Goal: Task Accomplishment & Management: Complete application form

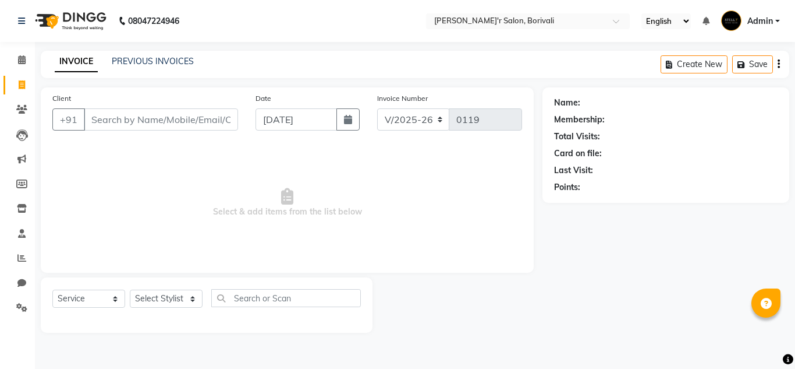
select select "8737"
click at [185, 115] on input "Client" at bounding box center [161, 119] width 154 height 22
click at [117, 294] on select "Select Service Product Membership Package Voucher Prepaid Gift Card" at bounding box center [88, 298] width 73 height 18
select select "product"
click at [52, 289] on select "Select Service Product Membership Package Voucher Prepaid Gift Card" at bounding box center [88, 298] width 73 height 18
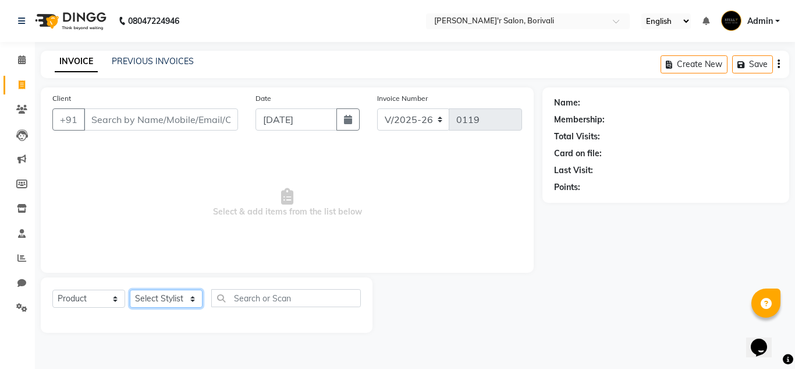
click at [173, 296] on select "Select Stylist [PERSON_NAME] Chote Laal Thakur [PERSON_NAME] Mohd [PERSON_NAME]…" at bounding box center [166, 298] width 73 height 18
click at [250, 291] on input "text" at bounding box center [286, 298] width 150 height 18
drag, startPoint x: 131, startPoint y: 123, endPoint x: 147, endPoint y: 115, distance: 18.0
click at [133, 122] on input "Client" at bounding box center [161, 119] width 154 height 22
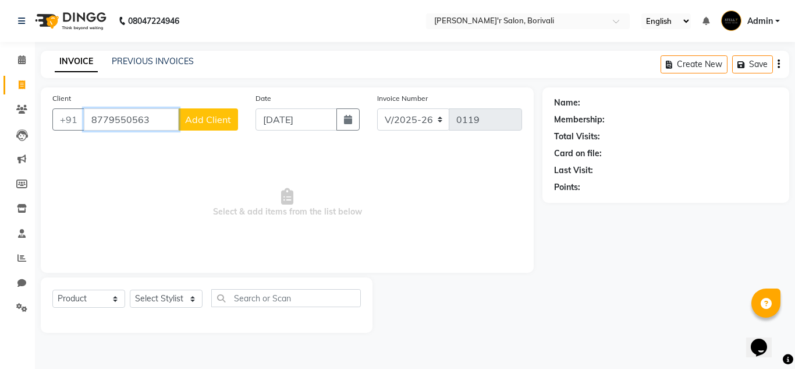
type input "8779550563"
click at [219, 120] on span "Add Client" at bounding box center [208, 120] width 46 height 12
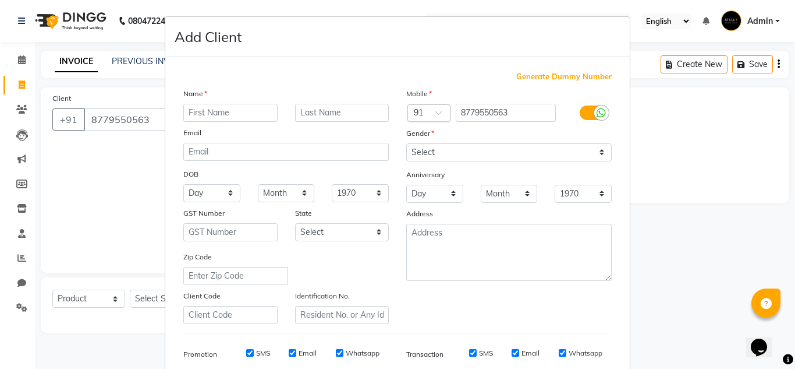
click at [221, 109] on input "text" at bounding box center [230, 113] width 94 height 18
click at [214, 109] on input "text" at bounding box center [230, 113] width 94 height 18
type input "Yasha"
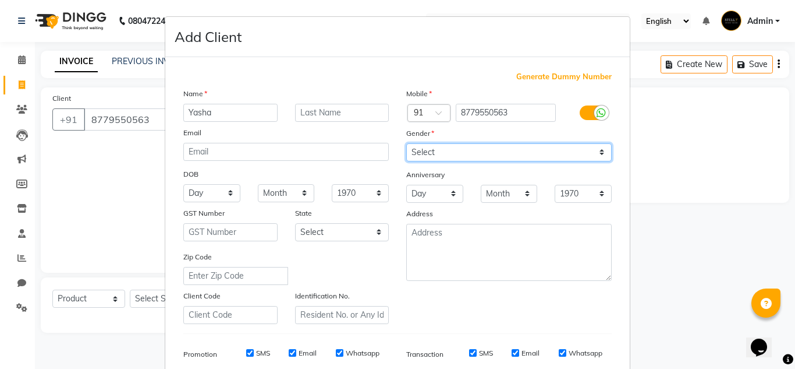
click at [596, 147] on select "Select [DEMOGRAPHIC_DATA] [DEMOGRAPHIC_DATA] Other Prefer Not To Say" at bounding box center [509, 152] width 206 height 18
select select "[DEMOGRAPHIC_DATA]"
click at [406, 143] on select "Select [DEMOGRAPHIC_DATA] [DEMOGRAPHIC_DATA] Other Prefer Not To Say" at bounding box center [509, 152] width 206 height 18
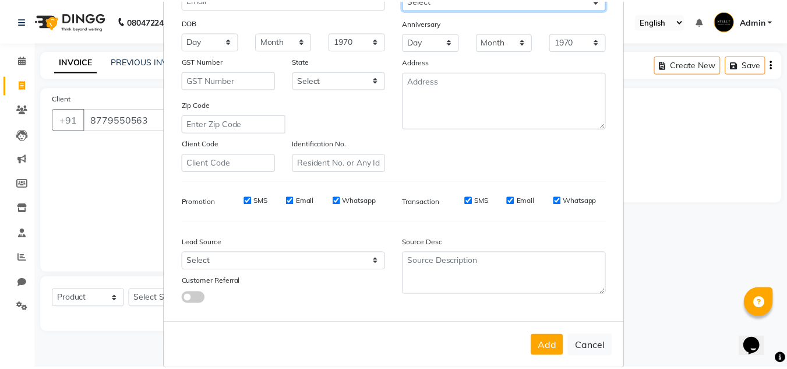
scroll to position [169, 0]
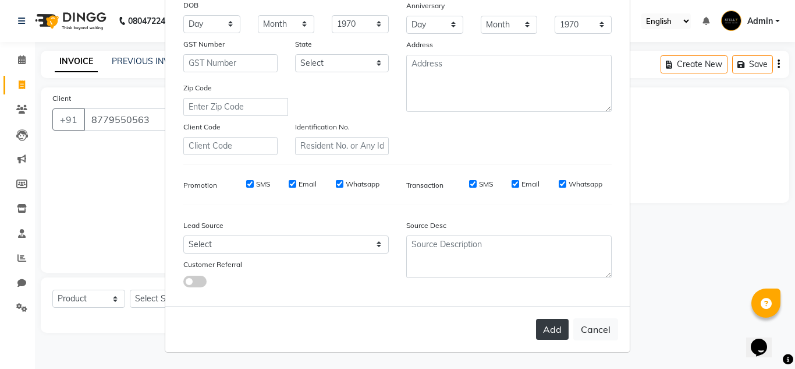
click at [547, 321] on button "Add" at bounding box center [552, 329] width 33 height 21
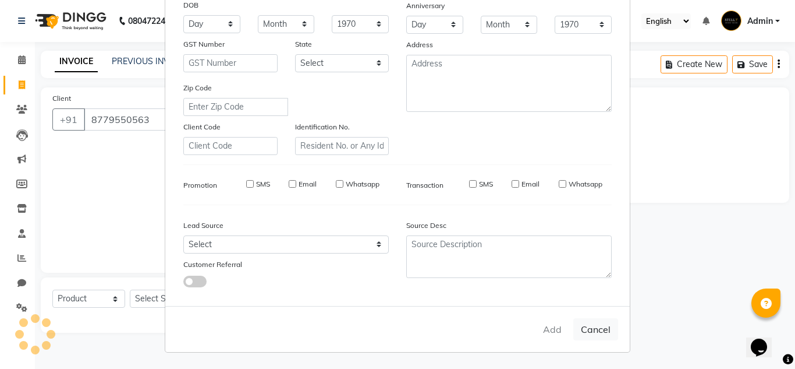
select select
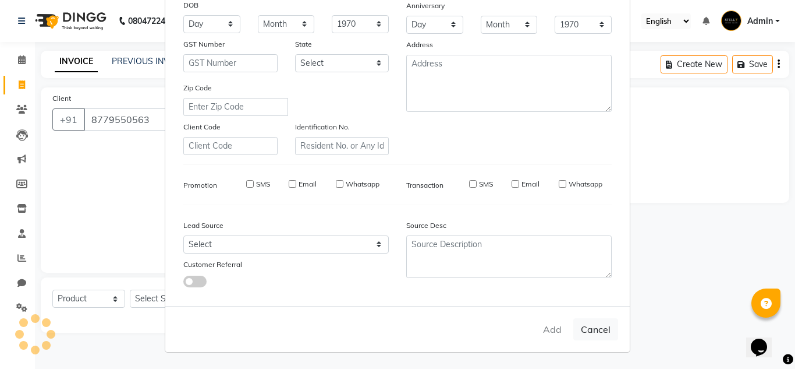
select select
checkbox input "false"
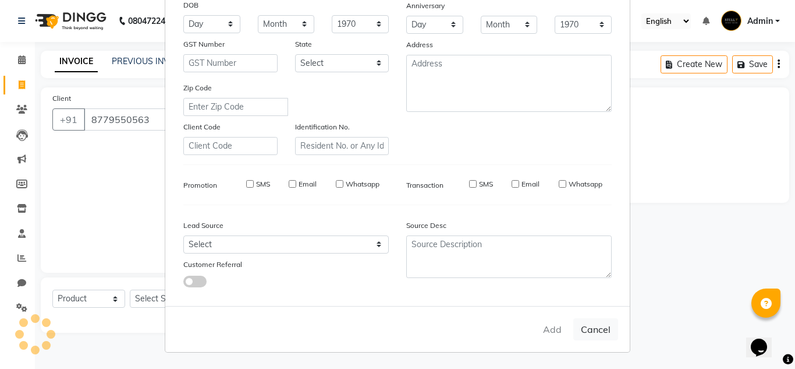
checkbox input "false"
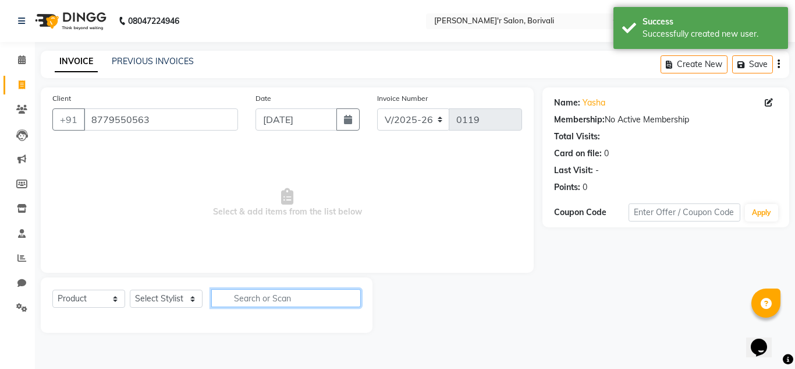
click at [252, 302] on input "text" at bounding box center [286, 298] width 150 height 18
type input "ha"
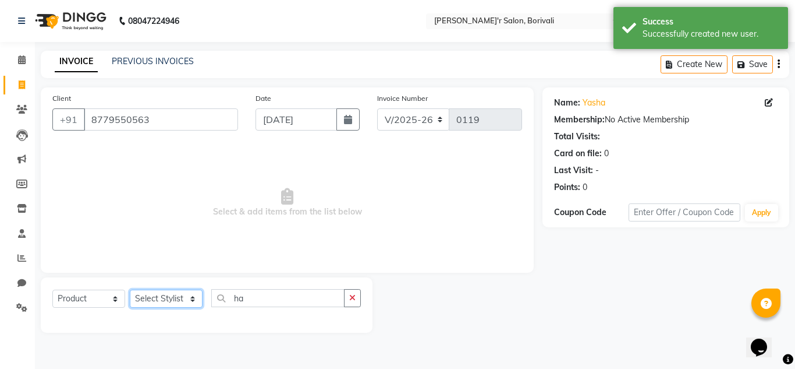
click at [177, 298] on select "Select Stylist [PERSON_NAME] Chote Laal Thakur [PERSON_NAME] Mohd [PERSON_NAME]…" at bounding box center [166, 298] width 73 height 18
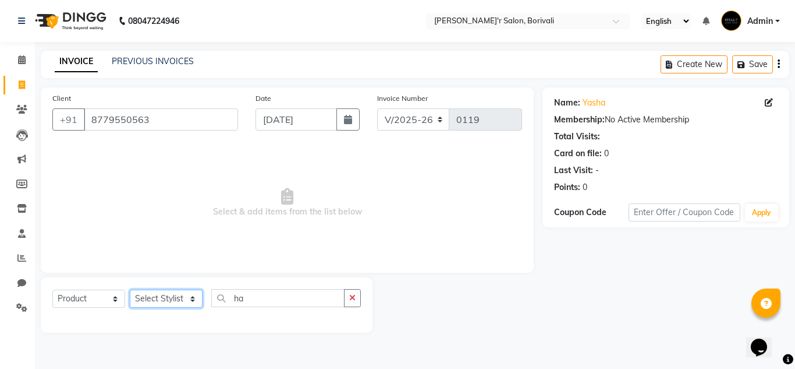
click at [183, 304] on select "Select Stylist [PERSON_NAME] Chote Laal Thakur [PERSON_NAME] Mohd [PERSON_NAME]…" at bounding box center [166, 298] width 73 height 18
click at [189, 296] on select "Select Stylist [PERSON_NAME] Chote Laal Thakur [PERSON_NAME] Mohd [PERSON_NAME]…" at bounding box center [166, 298] width 73 height 18
click at [19, 233] on icon at bounding box center [22, 233] width 8 height 9
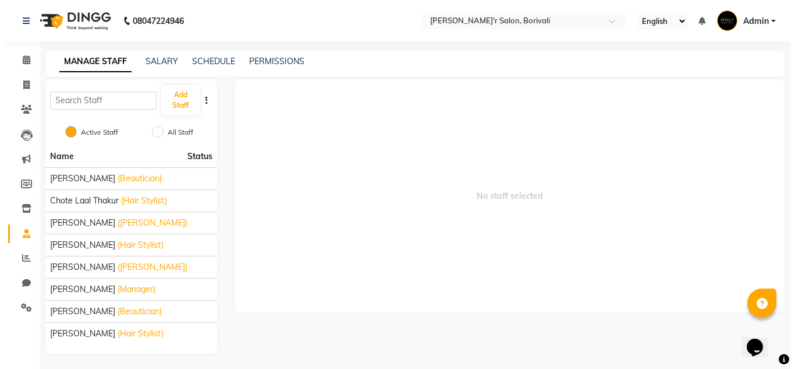
scroll to position [2, 0]
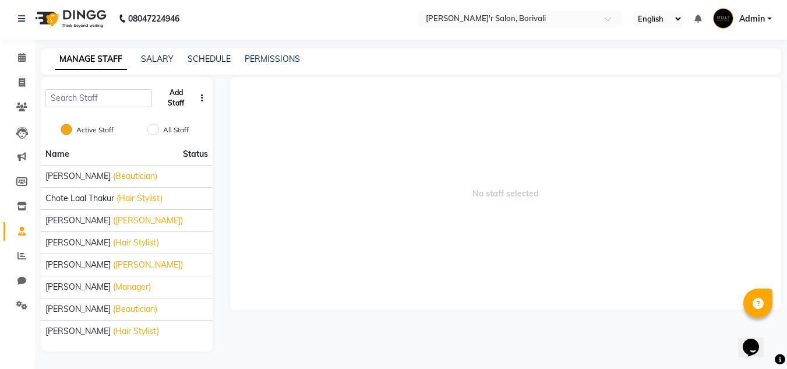
click at [175, 96] on button "Add Staff" at bounding box center [176, 98] width 38 height 30
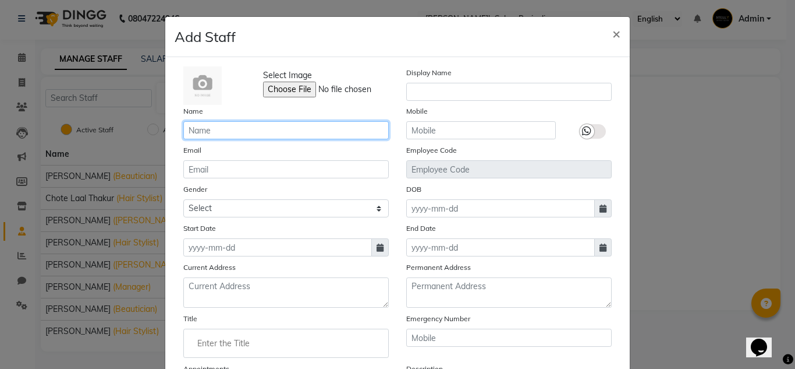
click at [280, 129] on input "text" at bounding box center [286, 130] width 206 height 18
click at [355, 131] on input "Sagar" at bounding box center [286, 130] width 206 height 18
click at [330, 132] on input "Sagar" at bounding box center [286, 130] width 206 height 18
type input "Sagar"
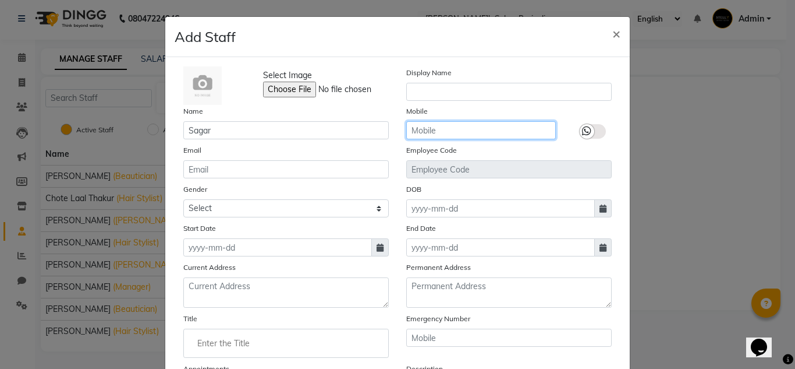
click at [426, 135] on input "text" at bounding box center [481, 130] width 150 height 18
type input "7400397291"
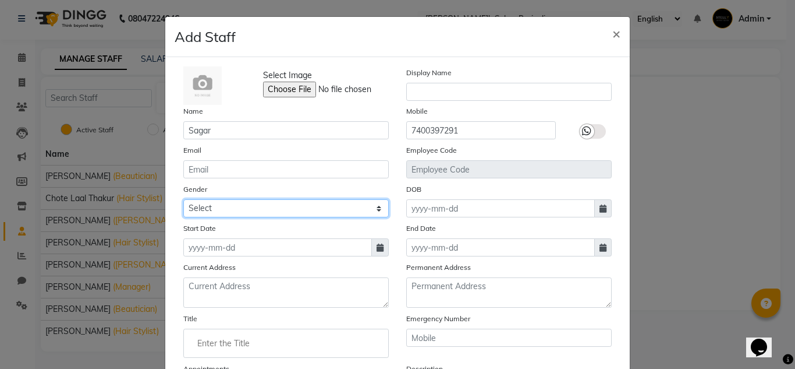
click at [316, 208] on select "Select [DEMOGRAPHIC_DATA] [DEMOGRAPHIC_DATA] Other Prefer Not To Say" at bounding box center [286, 208] width 206 height 18
select select "[DEMOGRAPHIC_DATA]"
click at [183, 199] on select "Select [DEMOGRAPHIC_DATA] [DEMOGRAPHIC_DATA] Other Prefer Not To Say" at bounding box center [286, 208] width 206 height 18
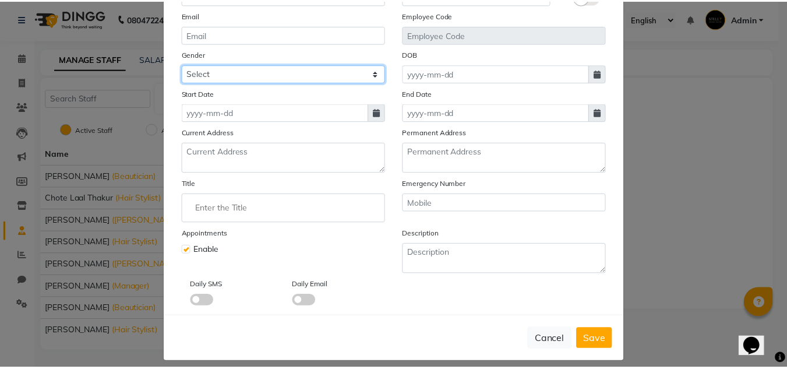
scroll to position [145, 0]
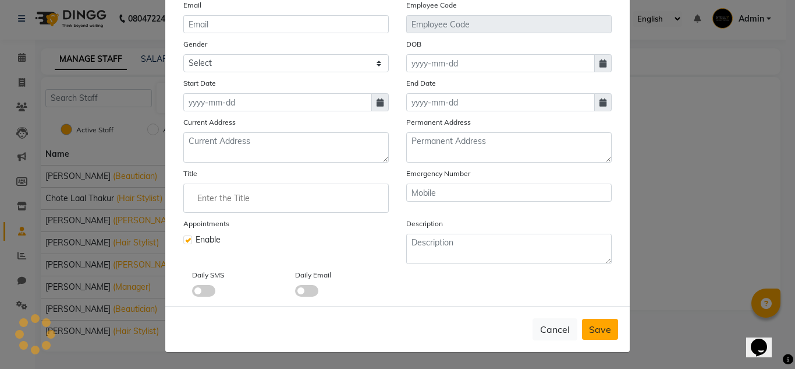
click at [594, 329] on span "Save" at bounding box center [600, 329] width 22 height 12
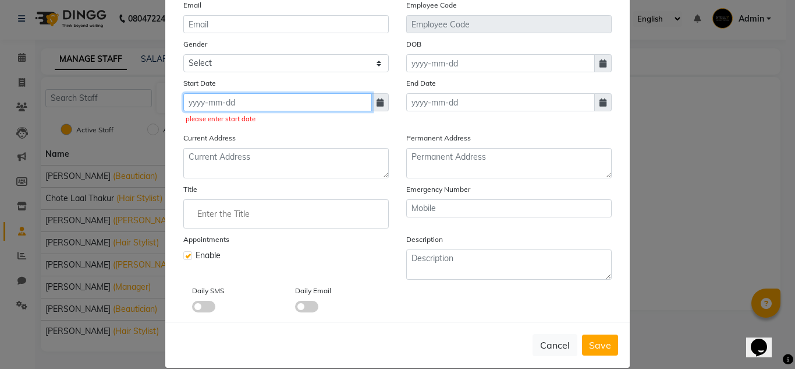
click at [239, 103] on input at bounding box center [277, 102] width 189 height 18
select select "9"
select select "2025"
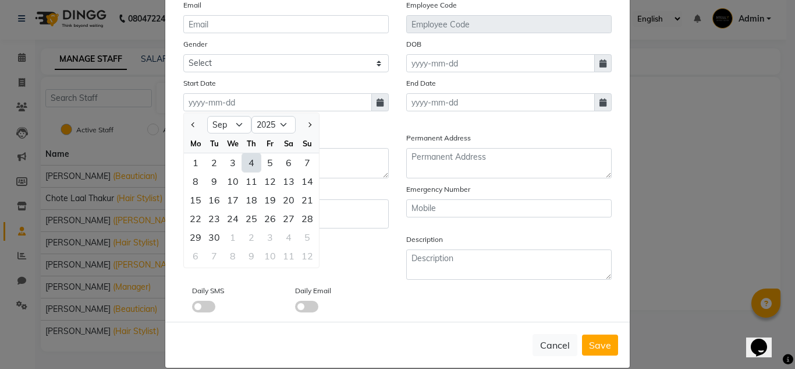
click at [243, 160] on div "4" at bounding box center [251, 162] width 19 height 19
type input "[DATE]"
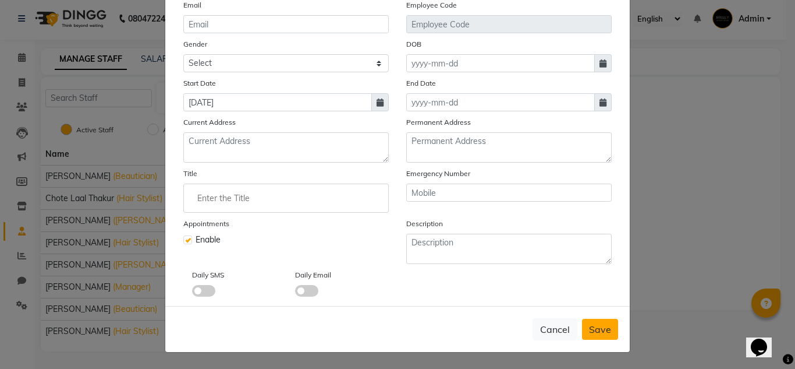
click at [607, 330] on span "Save" at bounding box center [600, 329] width 22 height 12
select select
checkbox input "false"
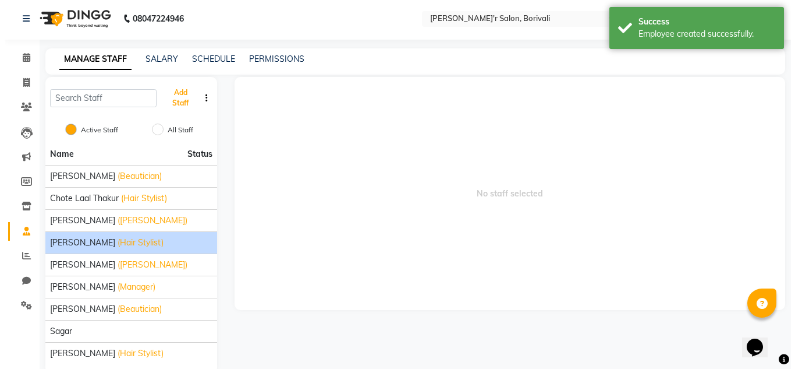
scroll to position [24, 0]
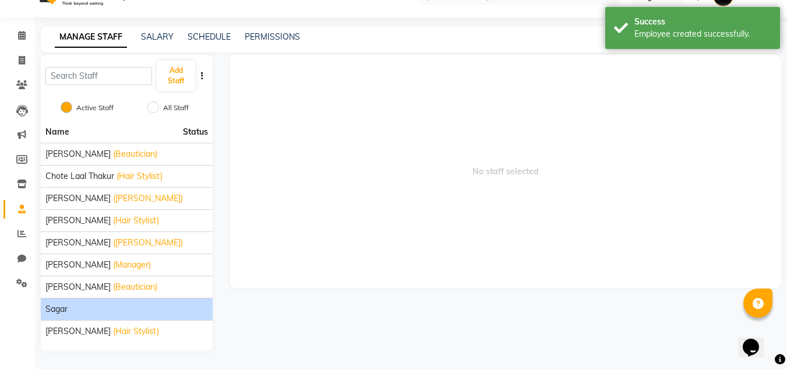
click at [146, 306] on div "Sagar" at bounding box center [126, 309] width 162 height 12
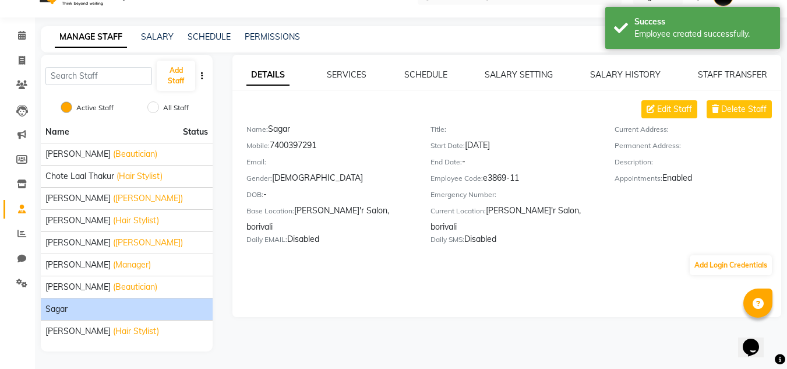
click at [271, 193] on div "DOB: -" at bounding box center [329, 196] width 167 height 16
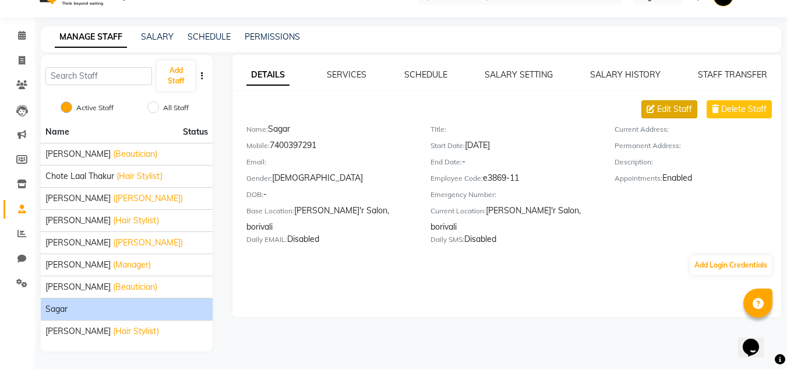
click at [665, 105] on span "Edit Staff" at bounding box center [674, 109] width 35 height 12
select select "[DEMOGRAPHIC_DATA]"
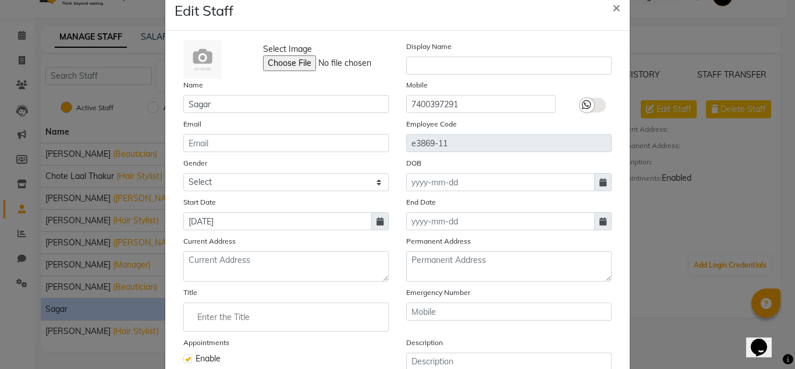
scroll to position [0, 0]
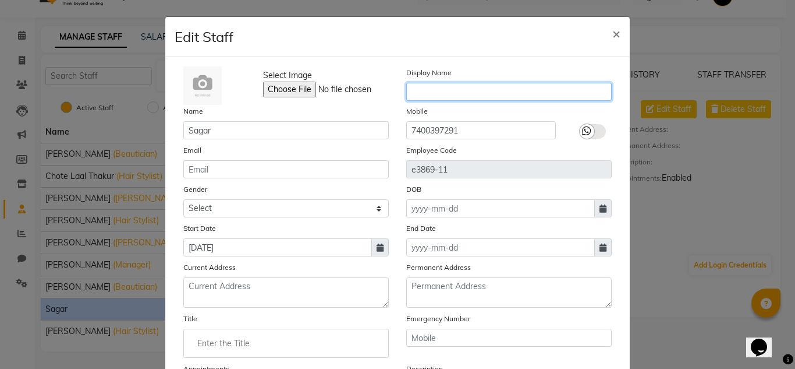
click at [455, 84] on input "text" at bounding box center [509, 92] width 206 height 18
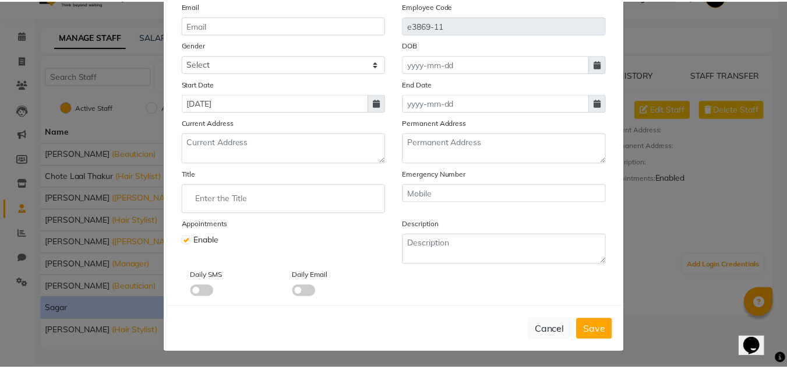
scroll to position [145, 0]
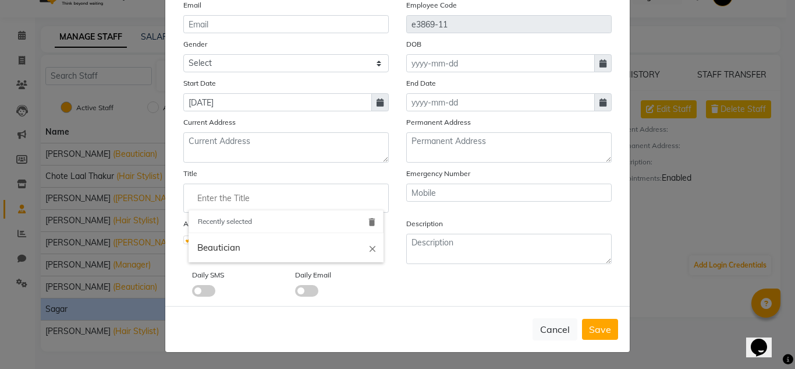
click at [273, 192] on input "Enter the Title" at bounding box center [286, 197] width 195 height 23
type input "(Hair Stylist)"
click at [601, 325] on div at bounding box center [397, 184] width 795 height 369
click at [596, 327] on span "Save" at bounding box center [600, 329] width 22 height 12
select select
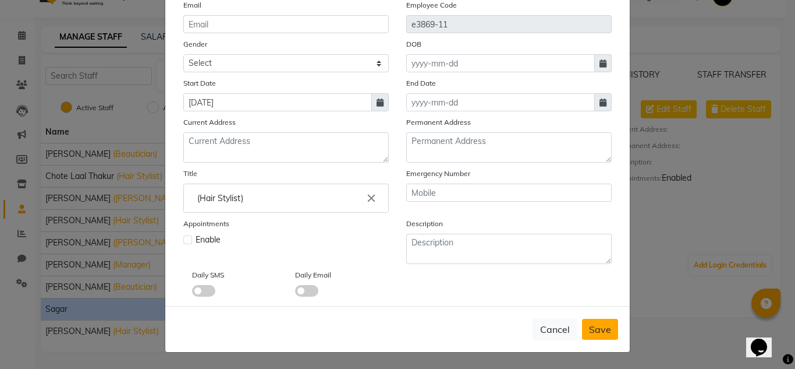
checkbox input "false"
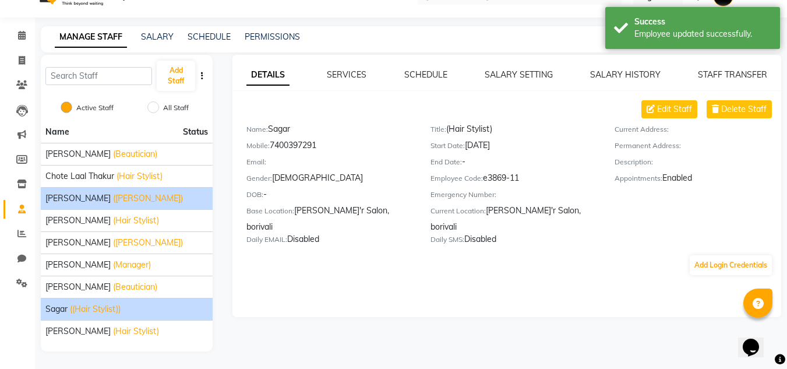
click at [150, 197] on div "[PERSON_NAME] ([PERSON_NAME])" at bounding box center [126, 198] width 162 height 12
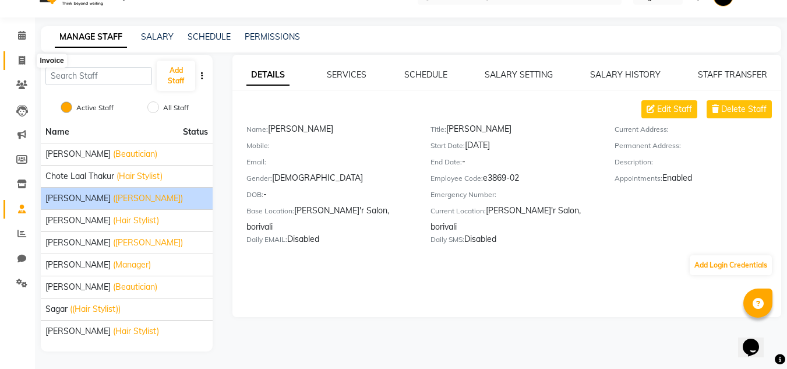
click at [15, 59] on span at bounding box center [22, 60] width 20 height 13
select select "8737"
select select "service"
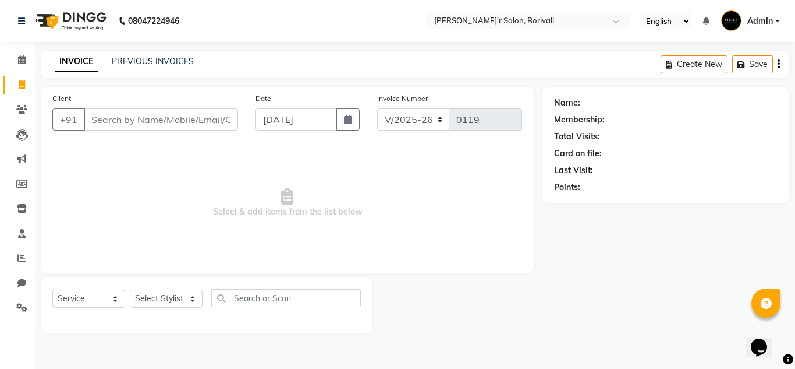
click at [102, 119] on input "Client" at bounding box center [161, 119] width 154 height 22
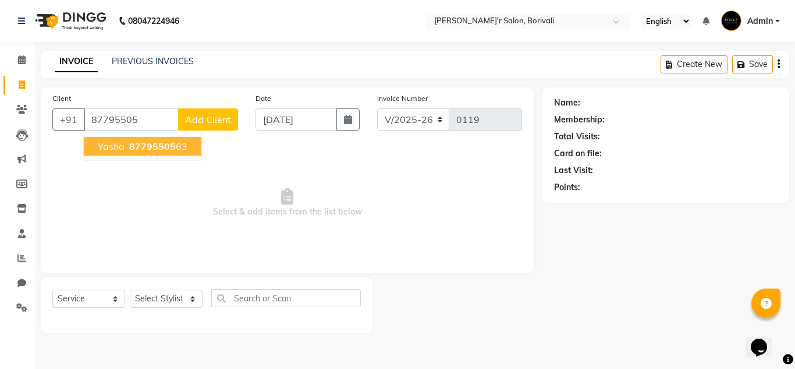
click at [98, 148] on span "Yasha" at bounding box center [111, 146] width 27 height 12
type input "8779550563"
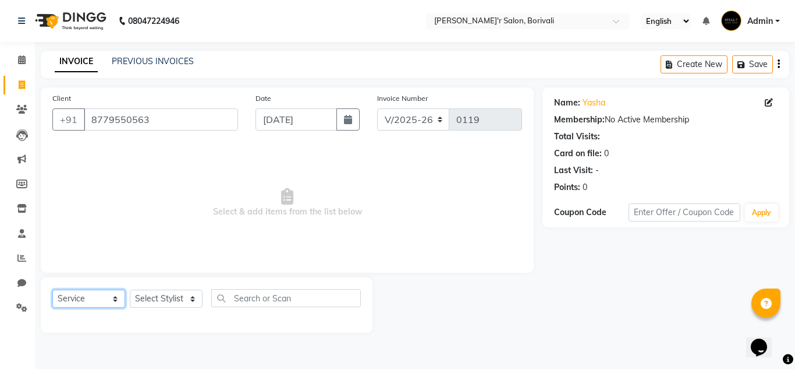
click at [91, 291] on select "Select Service Product Membership Package Voucher Prepaid Gift Card" at bounding box center [88, 298] width 73 height 18
click at [52, 289] on select "Select Service Product Membership Package Voucher Prepaid Gift Card" at bounding box center [88, 298] width 73 height 18
drag, startPoint x: 178, startPoint y: 298, endPoint x: 162, endPoint y: 295, distance: 16.1
click at [178, 298] on select "Select Stylist [PERSON_NAME] Chote Laal Thakur [PERSON_NAME] Mohd [PERSON_NAME]…" at bounding box center [166, 298] width 73 height 18
select select "90849"
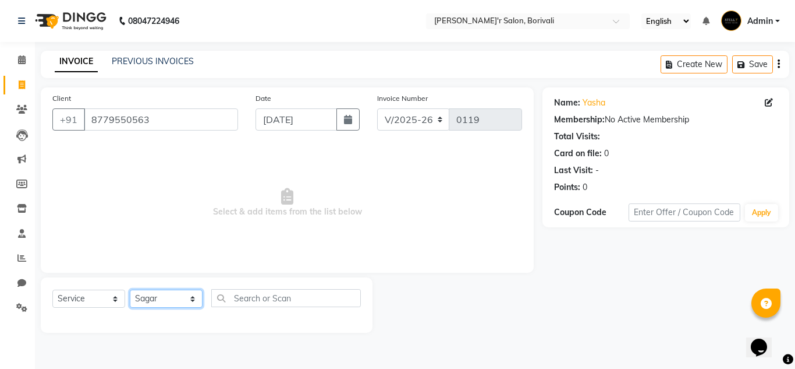
click at [130, 289] on select "Select Stylist [PERSON_NAME] Chote Laal Thakur [PERSON_NAME] Mohd [PERSON_NAME]…" at bounding box center [166, 298] width 73 height 18
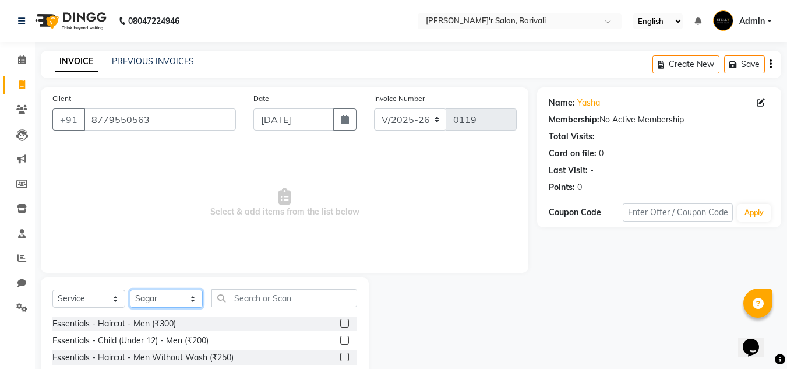
scroll to position [98, 0]
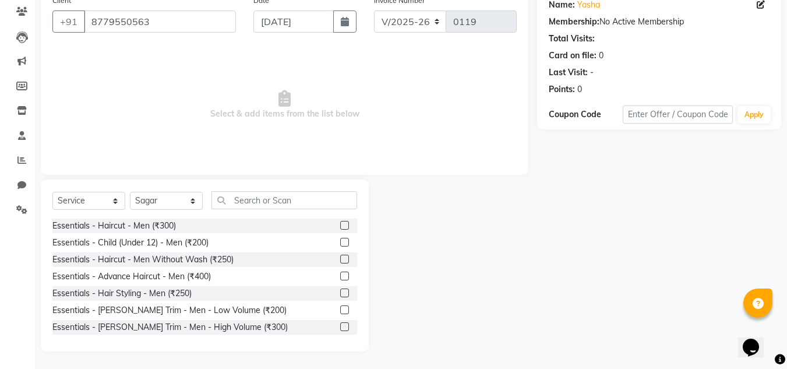
click at [340, 225] on label at bounding box center [344, 225] width 9 height 9
click at [340, 225] on input "checkbox" at bounding box center [344, 226] width 8 height 8
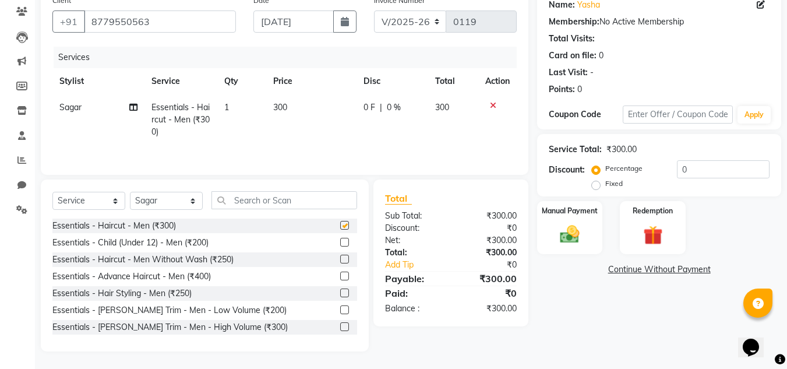
checkbox input "false"
click at [560, 227] on img at bounding box center [569, 233] width 33 height 23
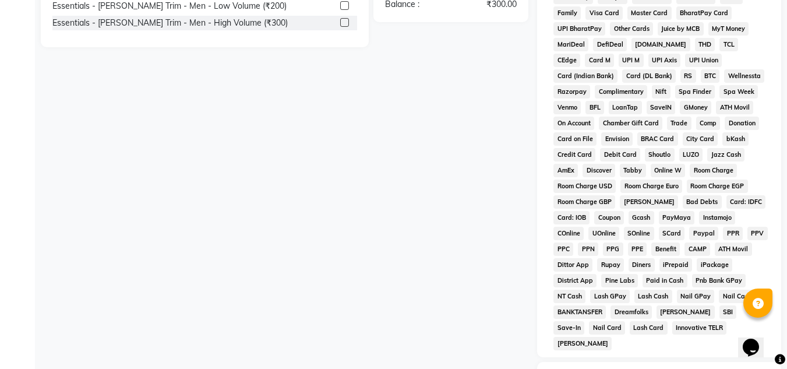
scroll to position [344, 0]
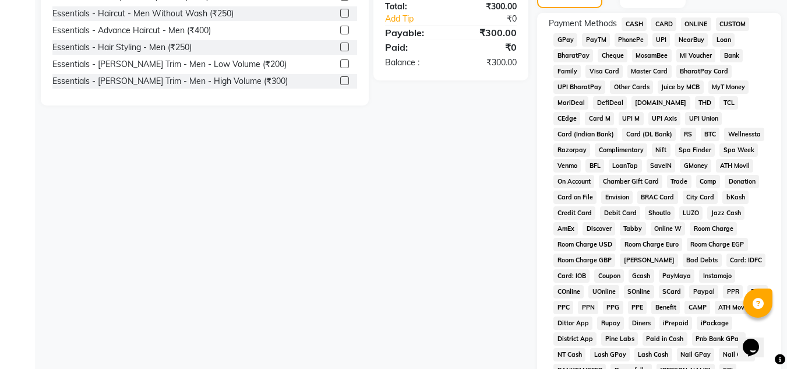
click at [559, 38] on span "GPay" at bounding box center [565, 39] width 24 height 13
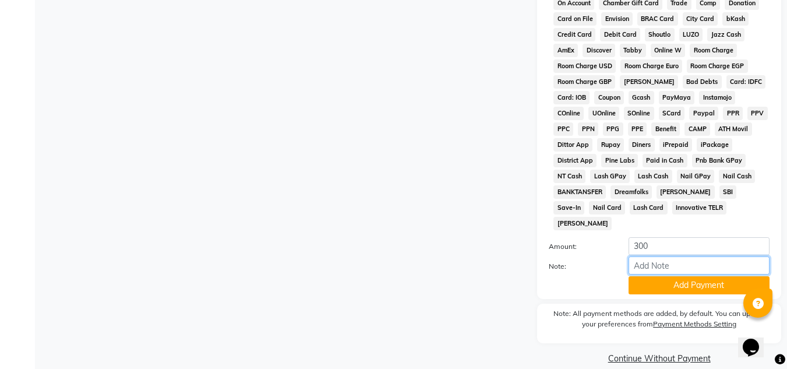
click at [682, 256] on input "Note:" at bounding box center [698, 265] width 141 height 18
type input "2k to minsh sir gpay"
click at [666, 303] on div "Note: All payment methods are added, by default. You can update your preference…" at bounding box center [659, 323] width 244 height 40
click at [667, 276] on button "Add Payment" at bounding box center [698, 285] width 141 height 18
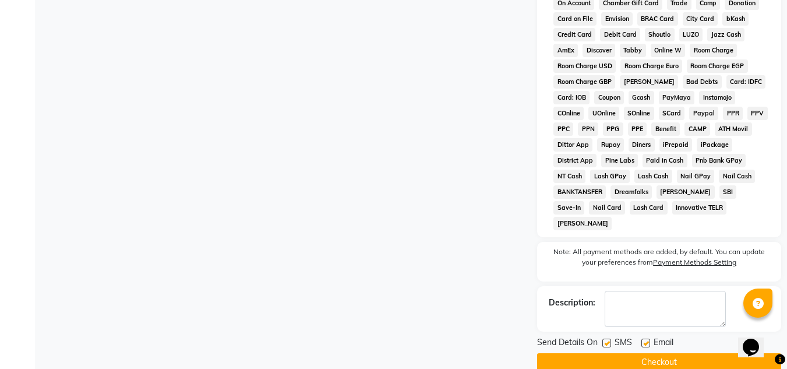
scroll to position [526, 0]
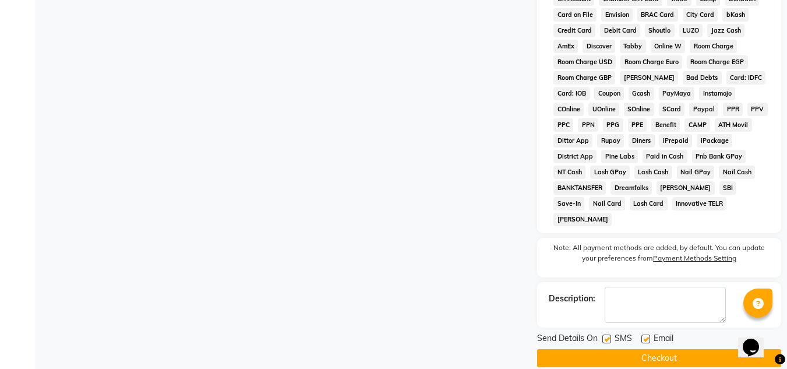
click at [551, 349] on button "Checkout" at bounding box center [659, 358] width 244 height 18
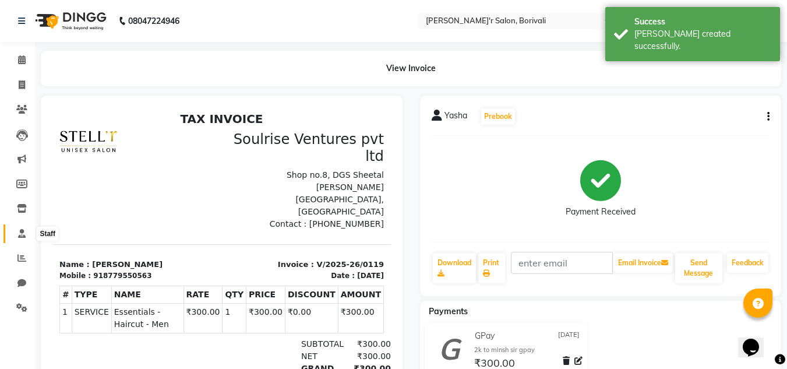
click at [17, 231] on span at bounding box center [22, 233] width 20 height 13
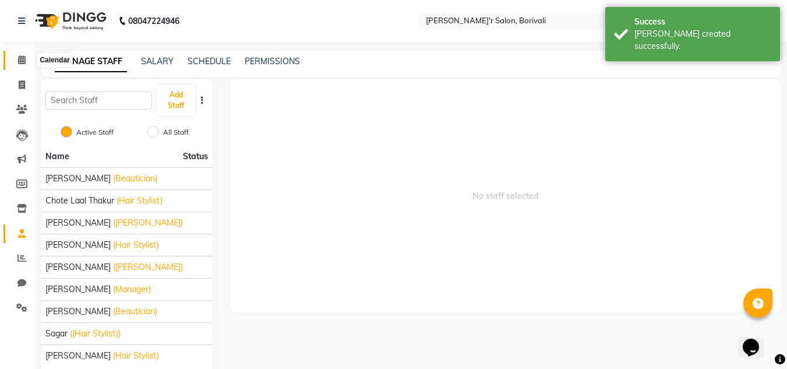
click at [19, 58] on icon at bounding box center [22, 59] width 8 height 9
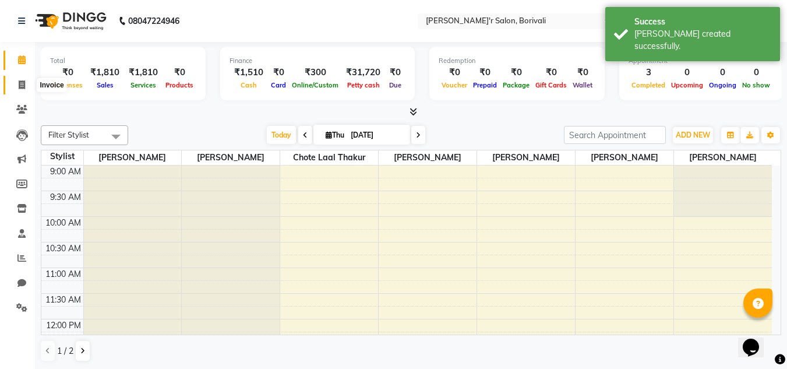
click at [20, 88] on icon at bounding box center [22, 84] width 6 height 9
select select "8737"
select select "service"
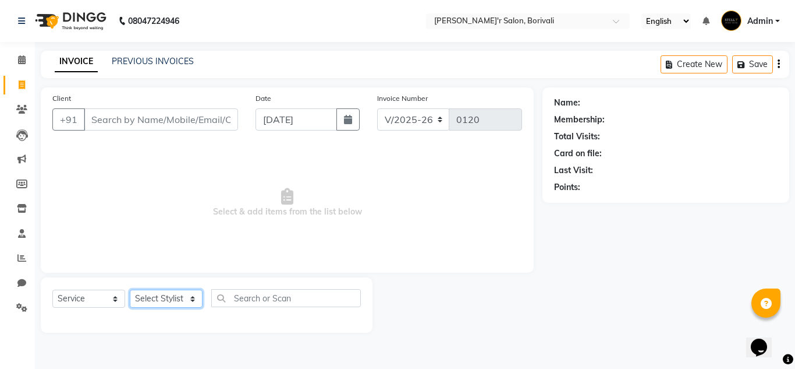
click at [148, 297] on select "Select Stylist [PERSON_NAME] Chote Laal Thakur [PERSON_NAME] Mohd [PERSON_NAME]…" at bounding box center [166, 298] width 73 height 18
click at [286, 220] on span "Select & add items from the list below" at bounding box center [287, 202] width 470 height 116
click at [84, 301] on select "Select Service Product Membership Package Voucher Prepaid Gift Card" at bounding box center [88, 298] width 73 height 18
click at [52, 289] on select "Select Service Product Membership Package Voucher Prepaid Gift Card" at bounding box center [88, 298] width 73 height 18
click at [129, 126] on input "Client" at bounding box center [161, 119] width 154 height 22
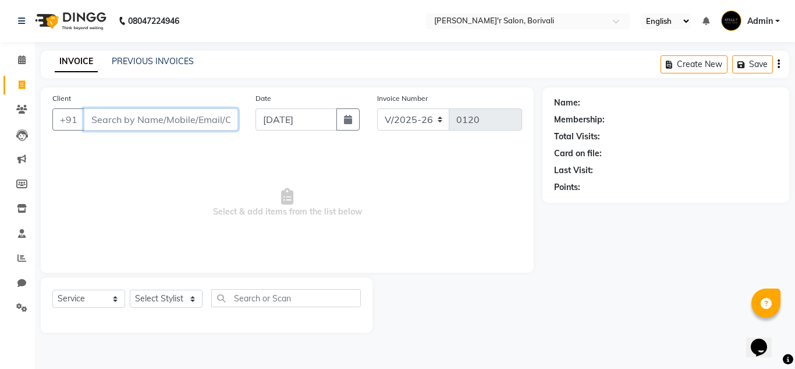
click at [129, 126] on input "Client" at bounding box center [161, 119] width 154 height 22
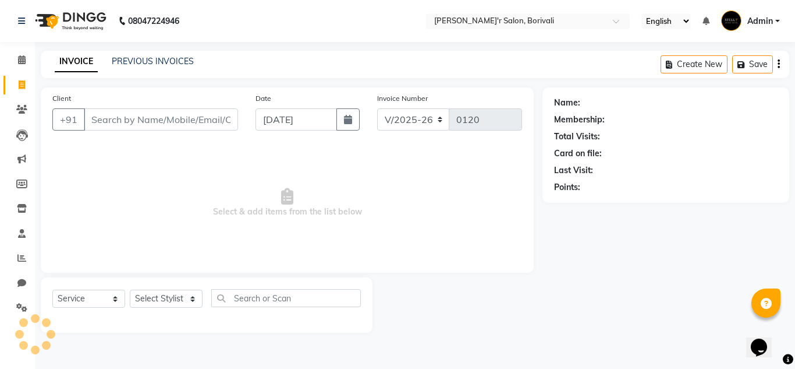
click at [0, 72] on li "Calendar" at bounding box center [17, 60] width 35 height 25
